Goal: Task Accomplishment & Management: Complete application form

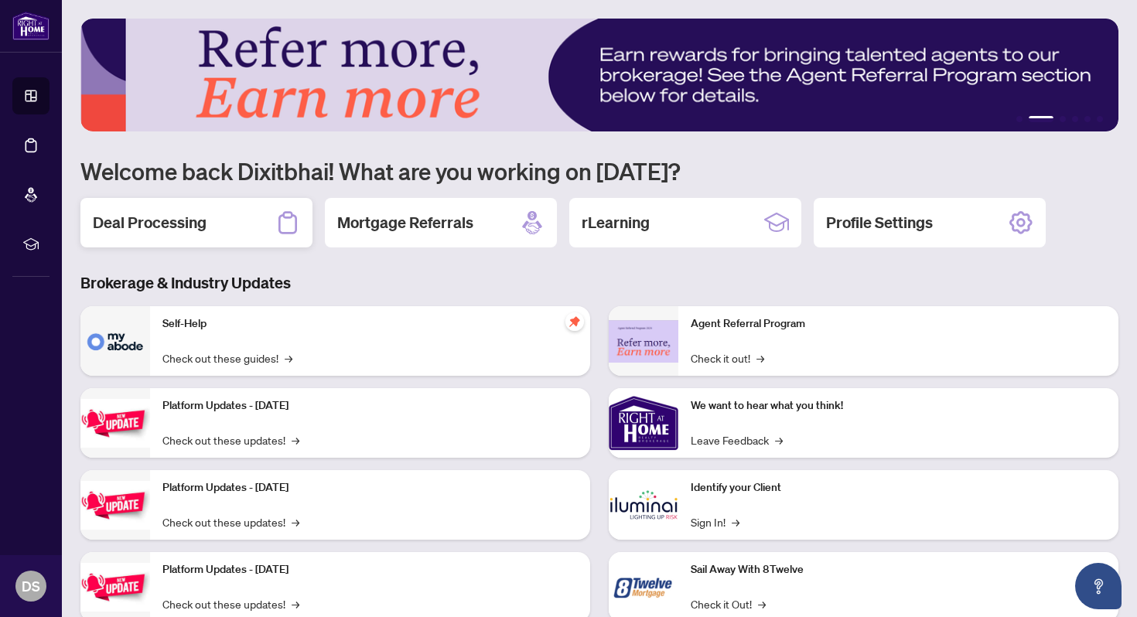
click at [193, 232] on h2 "Deal Processing" at bounding box center [150, 223] width 114 height 22
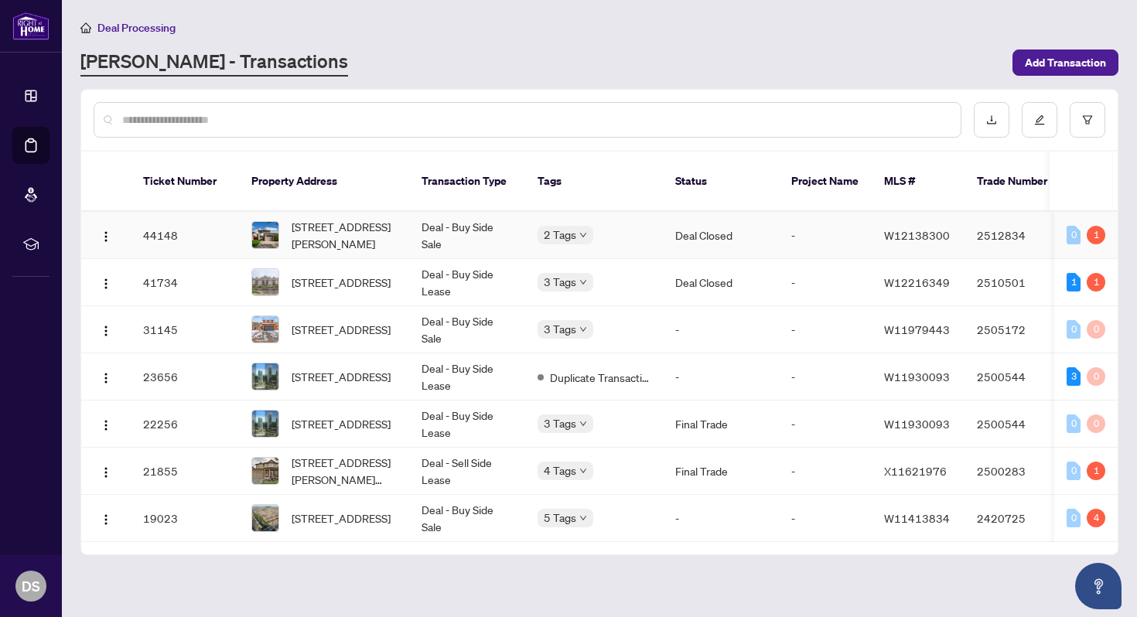
click at [307, 218] on span "[STREET_ADDRESS][PERSON_NAME]" at bounding box center [344, 235] width 105 height 34
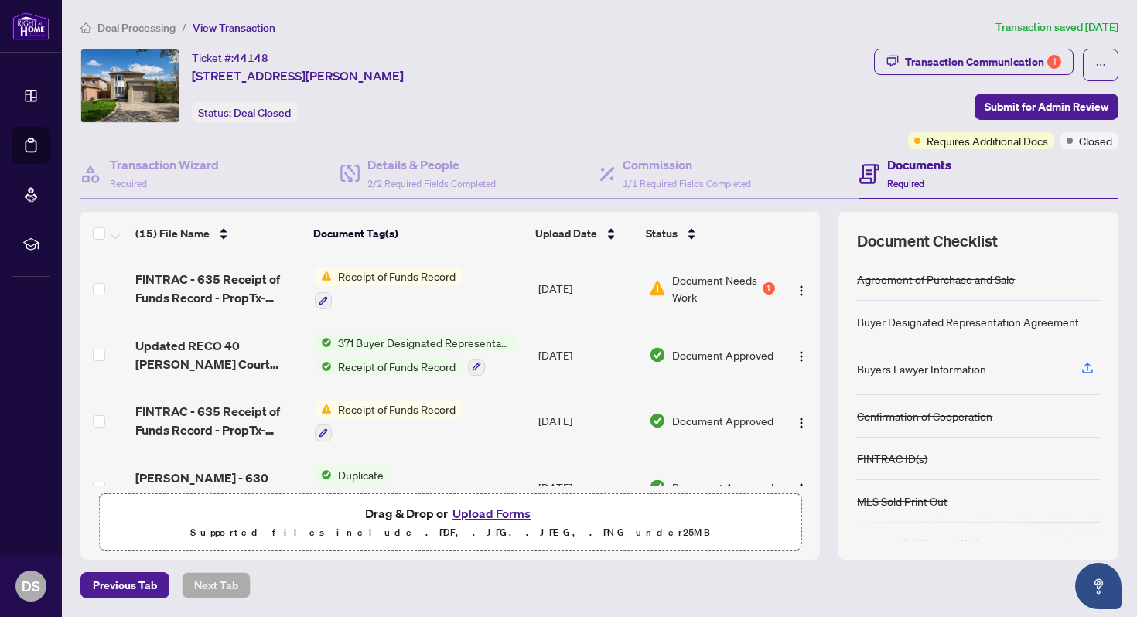
click at [763, 299] on div "Document Needs Work 1" at bounding box center [712, 288] width 126 height 34
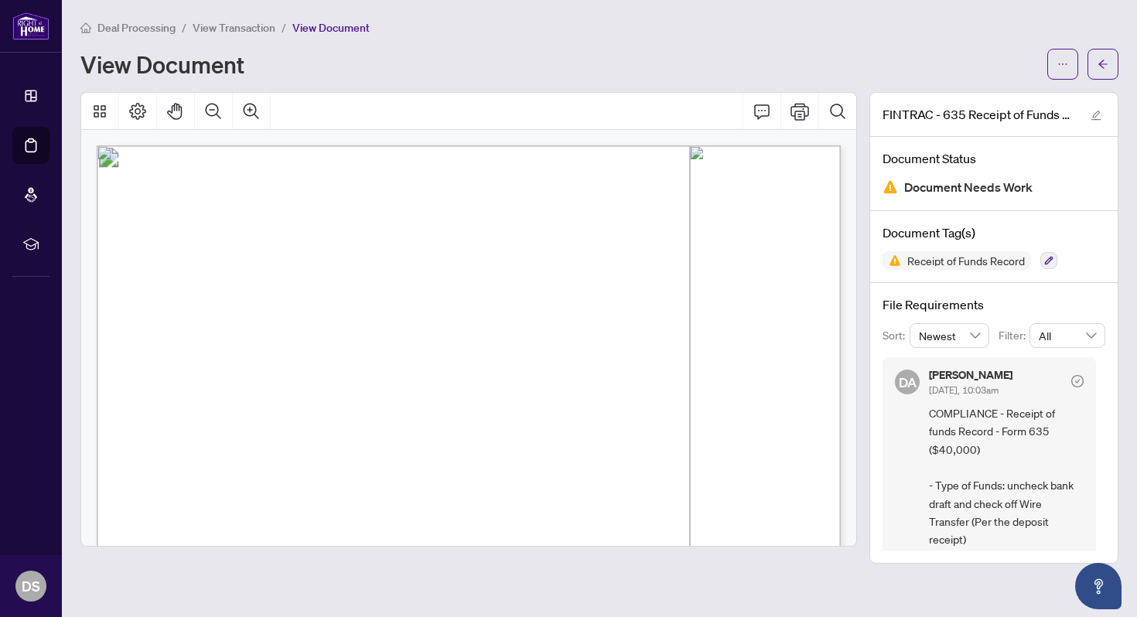
click at [238, 28] on span "View Transaction" at bounding box center [234, 28] width 83 height 14
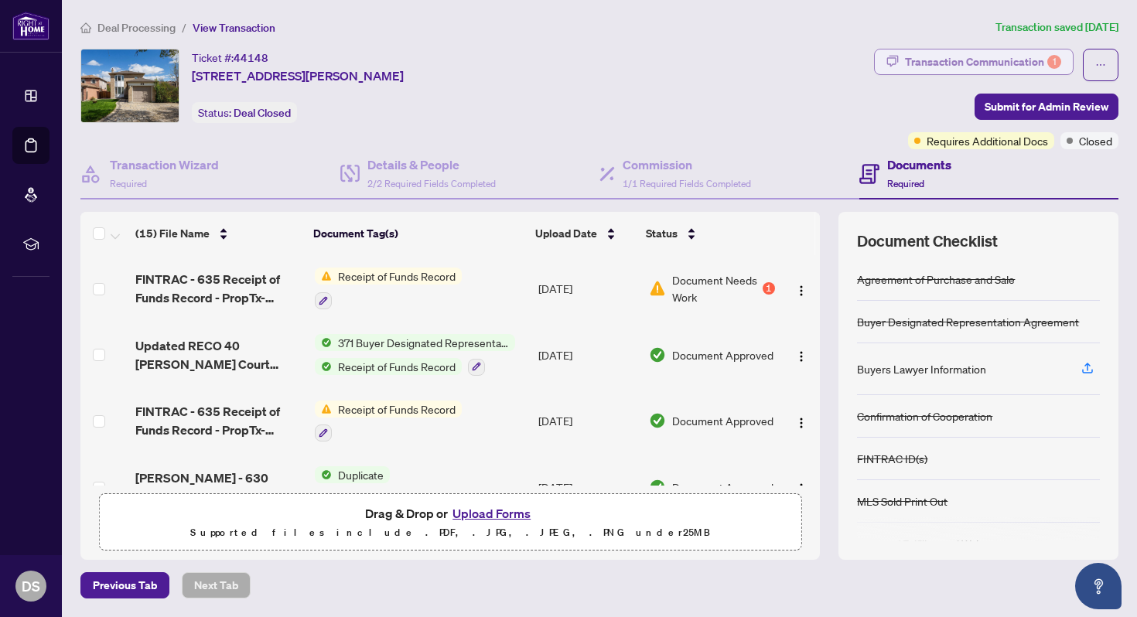
click at [1017, 56] on div "Transaction Communication 1" at bounding box center [983, 61] width 156 height 25
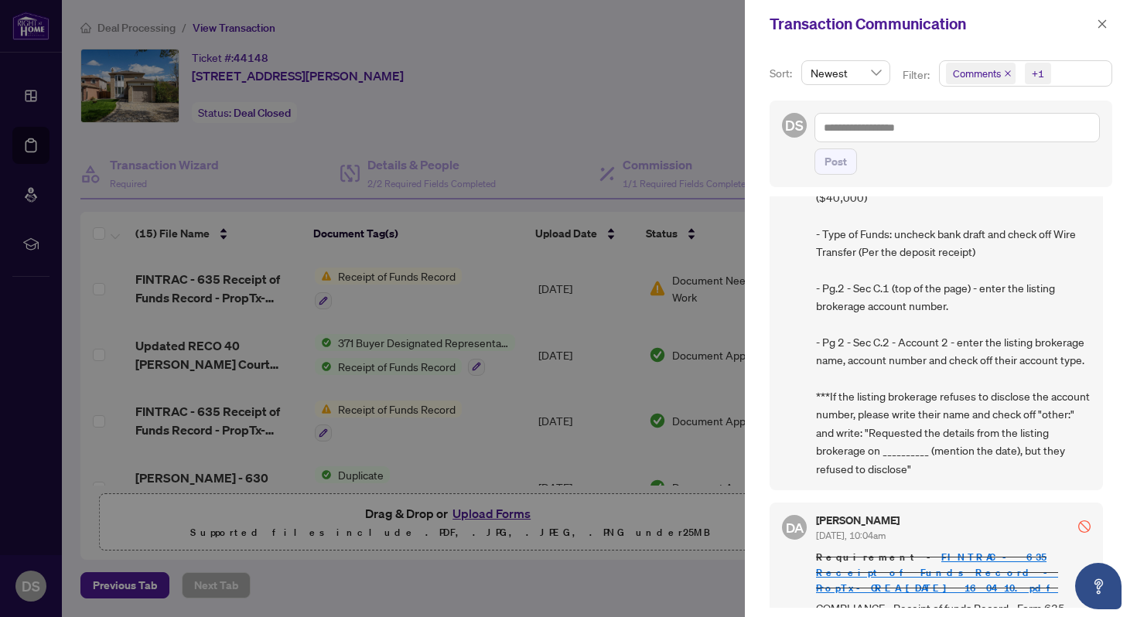
scroll to position [134, 0]
click at [575, 601] on div at bounding box center [568, 308] width 1137 height 617
click at [505, 507] on div at bounding box center [568, 308] width 1137 height 617
click at [1103, 25] on icon "close" at bounding box center [1102, 23] width 9 height 9
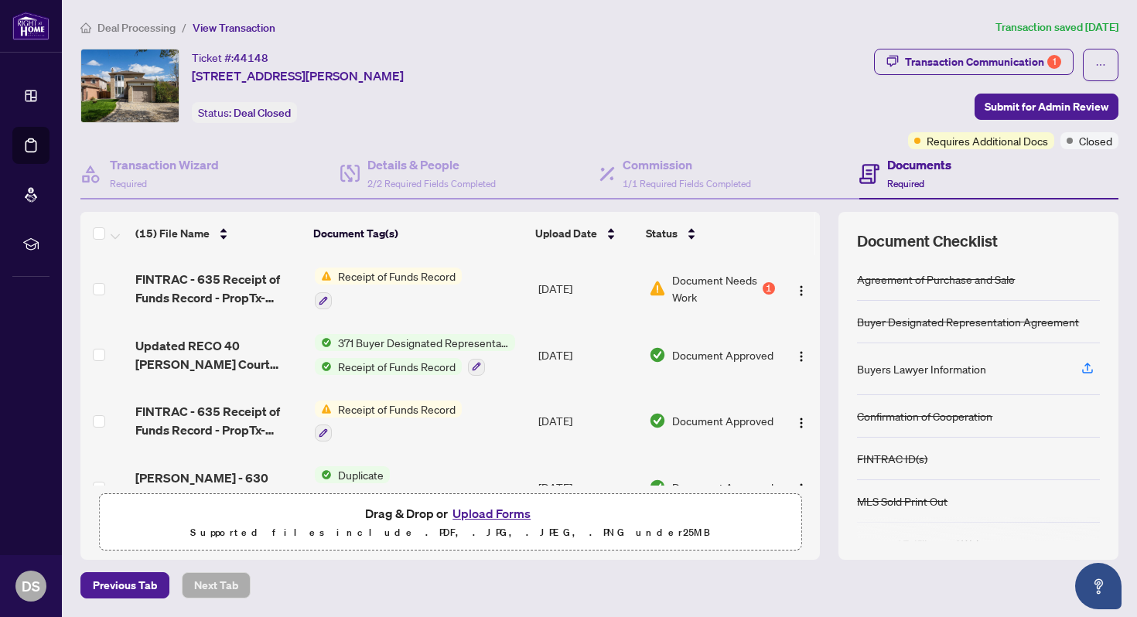
click at [496, 517] on button "Upload Forms" at bounding box center [491, 513] width 87 height 20
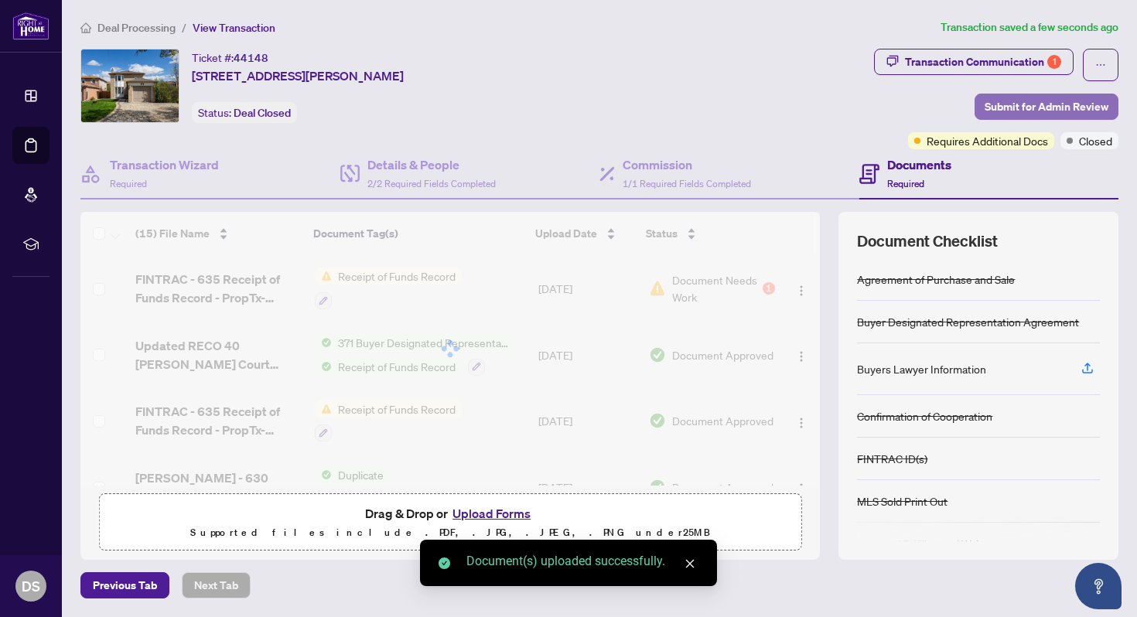
click at [1043, 101] on span "Submit for Admin Review" at bounding box center [1046, 106] width 124 height 25
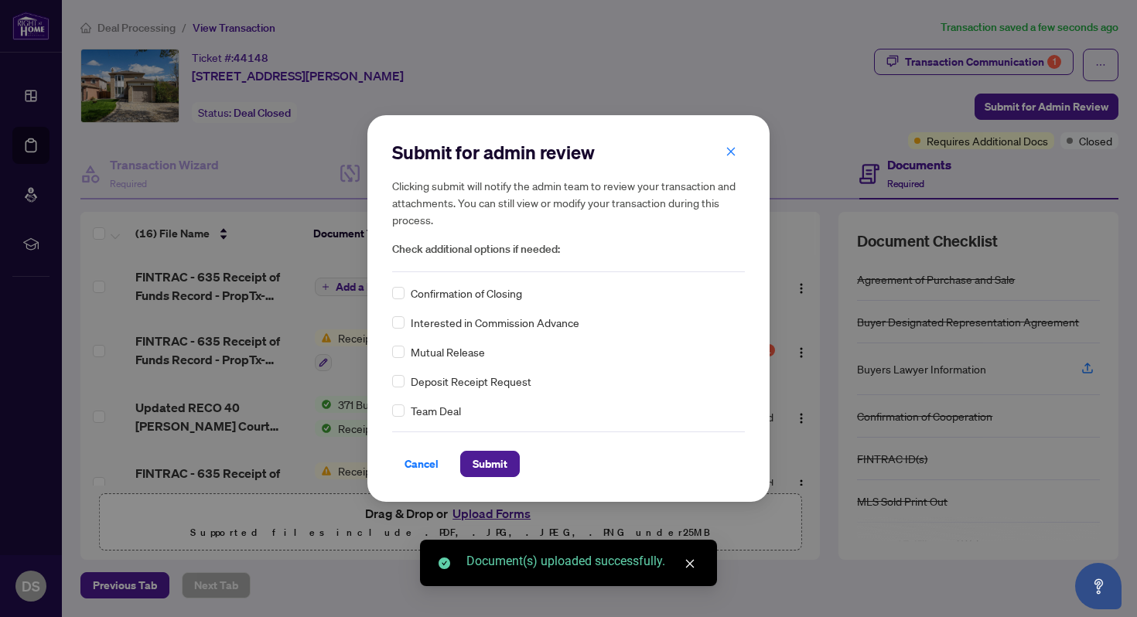
click at [425, 298] on span "Confirmation of Closing" at bounding box center [466, 293] width 111 height 17
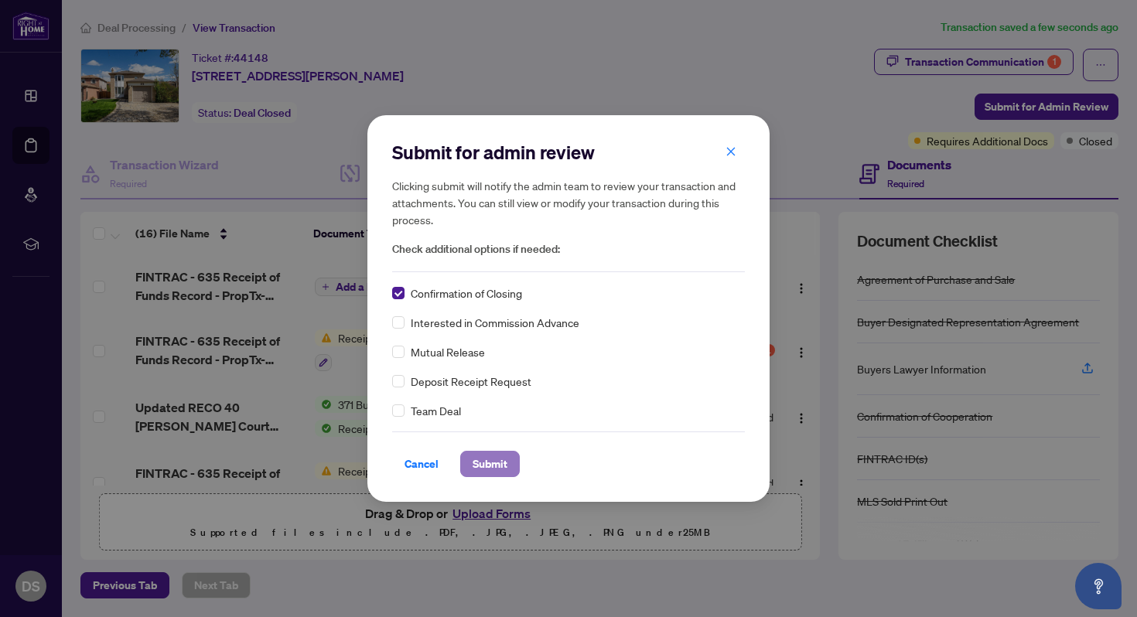
click at [484, 459] on span "Submit" at bounding box center [490, 464] width 35 height 25
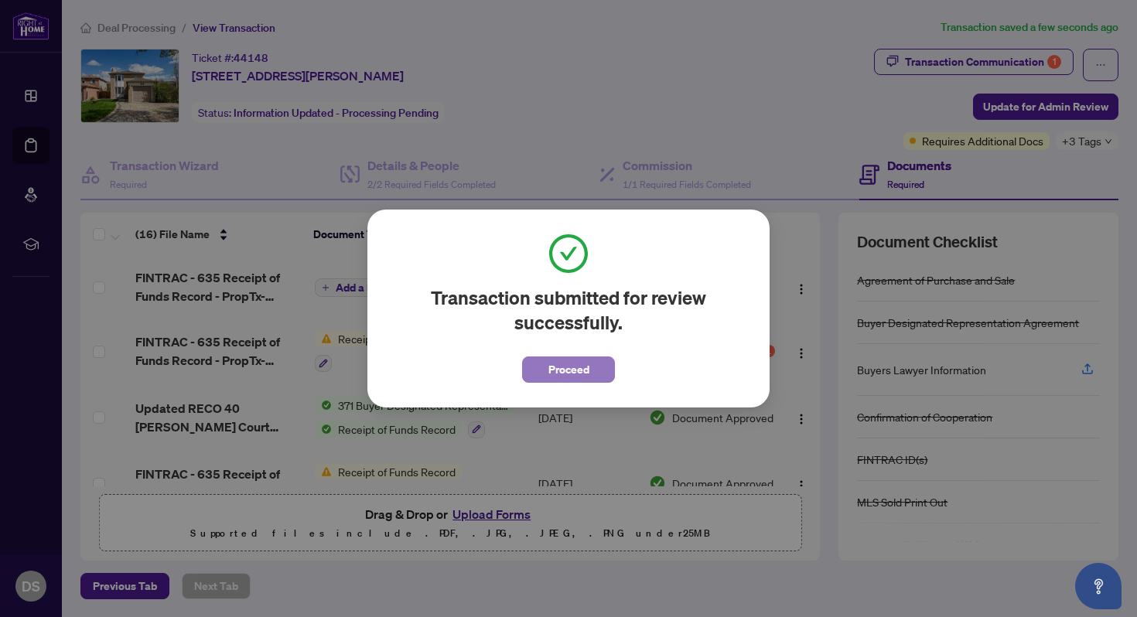
click at [572, 369] on span "Proceed" at bounding box center [568, 369] width 41 height 25
